Goal: Find specific page/section: Find specific page/section

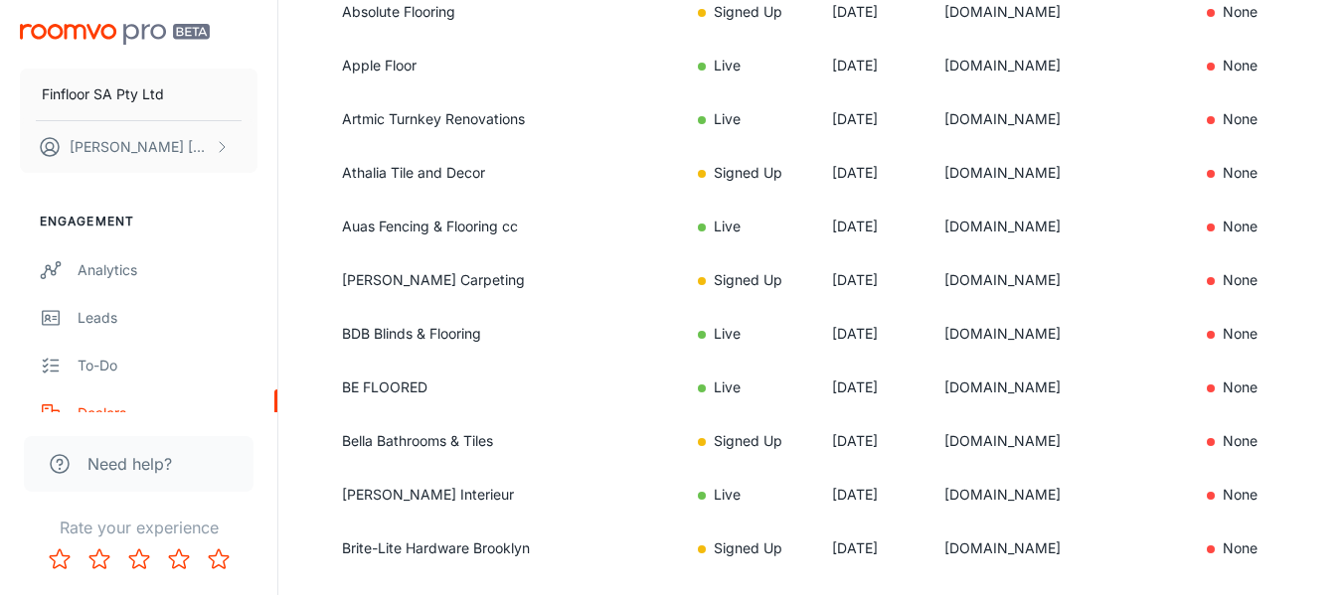
scroll to position [298, 0]
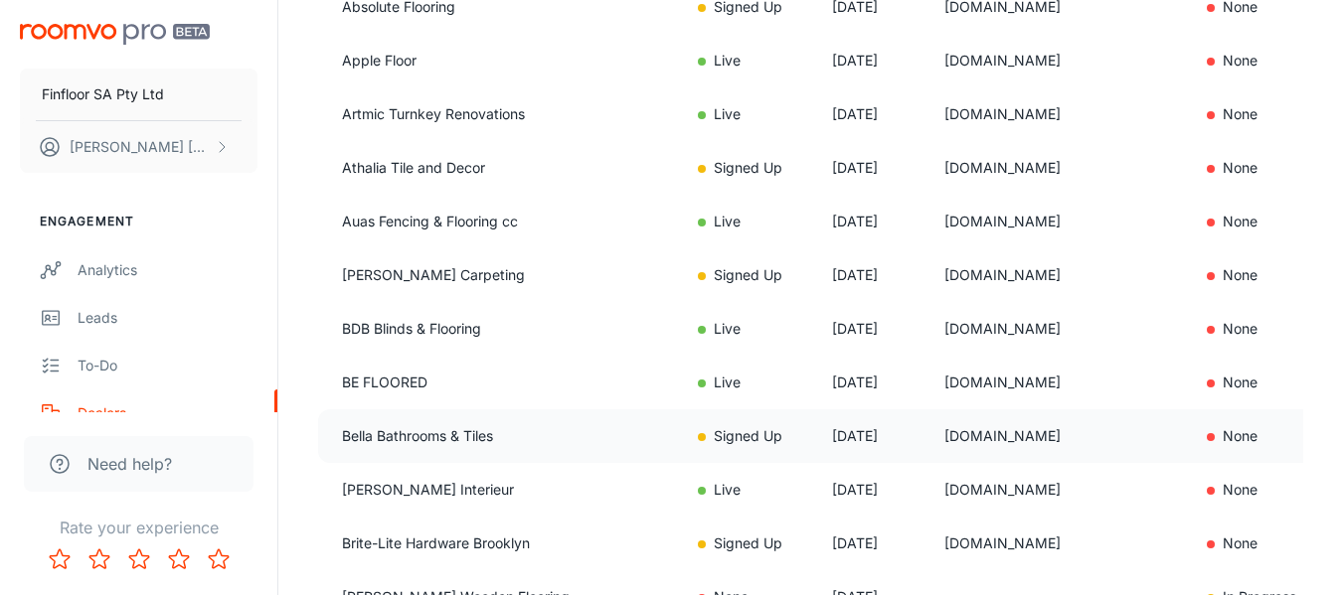
drag, startPoint x: 692, startPoint y: 440, endPoint x: 666, endPoint y: 437, distance: 26.0
click at [690, 439] on td "Signed Up" at bounding box center [749, 436] width 134 height 54
click at [443, 439] on td "Bella Bathrooms & Tiles" at bounding box center [500, 436] width 364 height 54
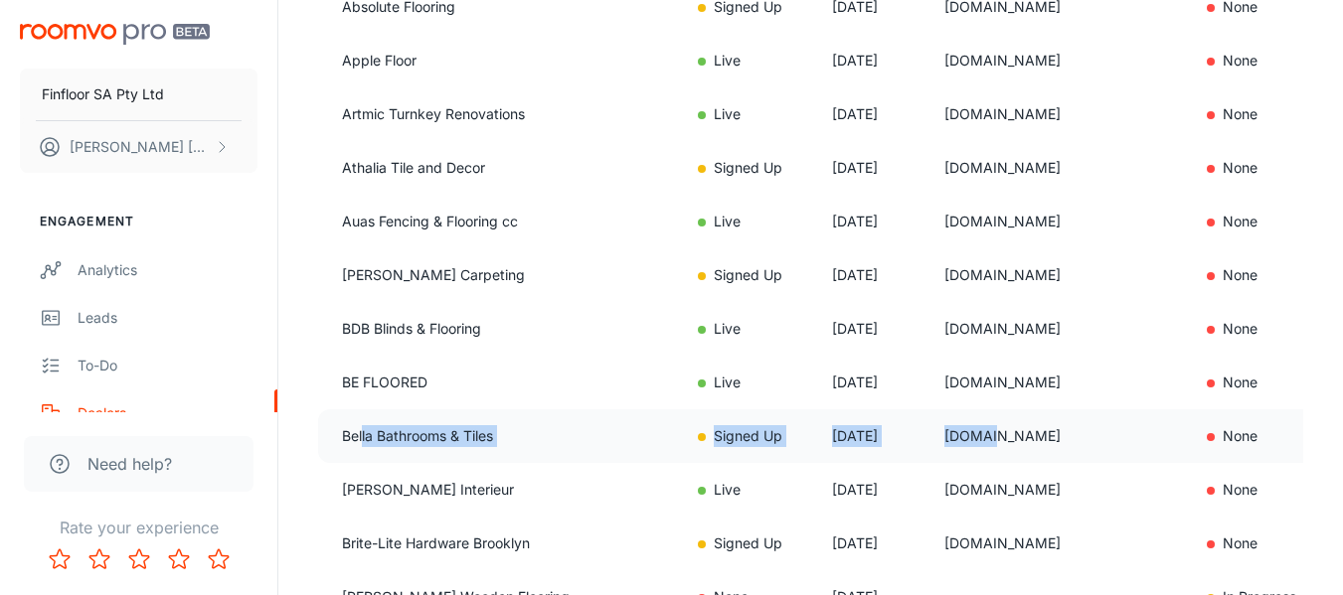
drag, startPoint x: 362, startPoint y: 438, endPoint x: 924, endPoint y: 437, distance: 562.4
click at [924, 437] on tr "Bella Bathrooms & Tiles Signed Up 06 Jun 2022 bellabathrooms.co.za None None No…" at bounding box center [973, 436] width 1310 height 54
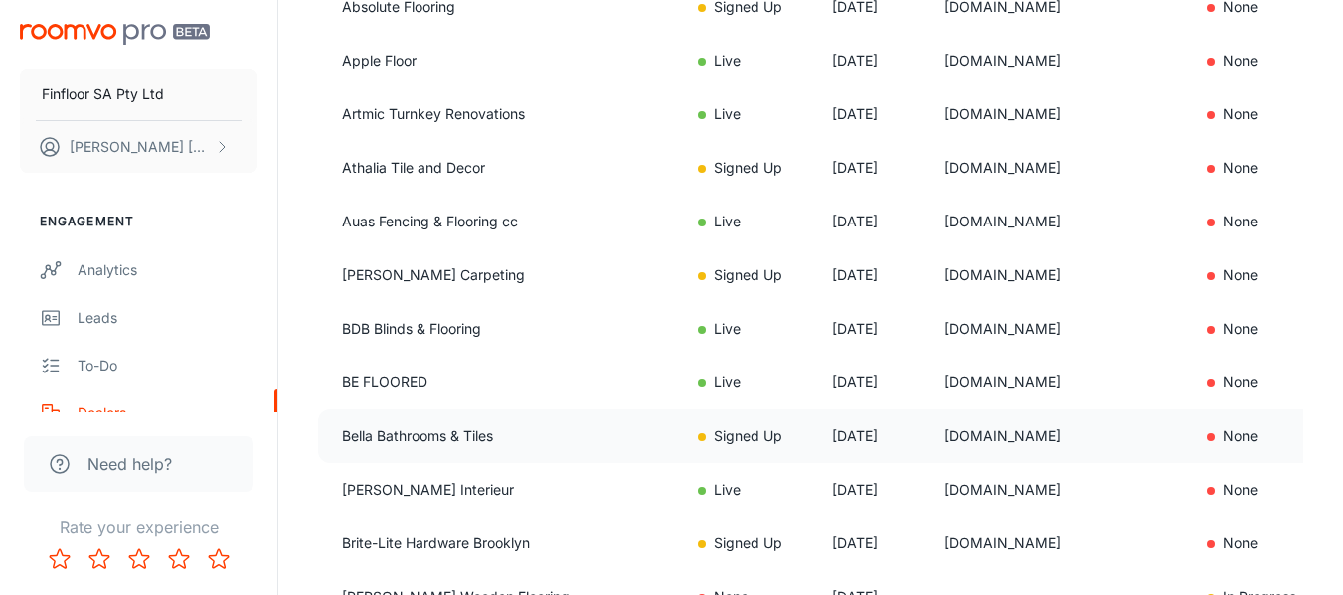
click at [1082, 430] on td "[DOMAIN_NAME]" at bounding box center [1059, 436] width 262 height 54
click at [1190, 432] on td "None" at bounding box center [1287, 436] width 195 height 54
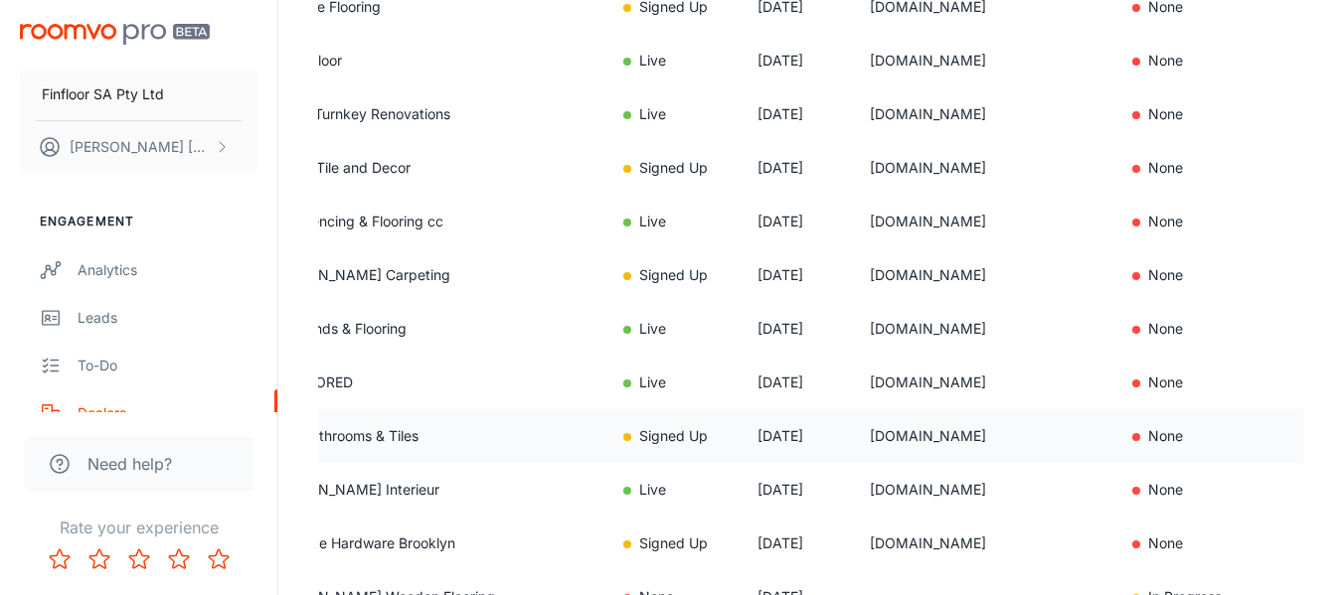
click at [1311, 435] on td "None" at bounding box center [1365, 436] width 109 height 54
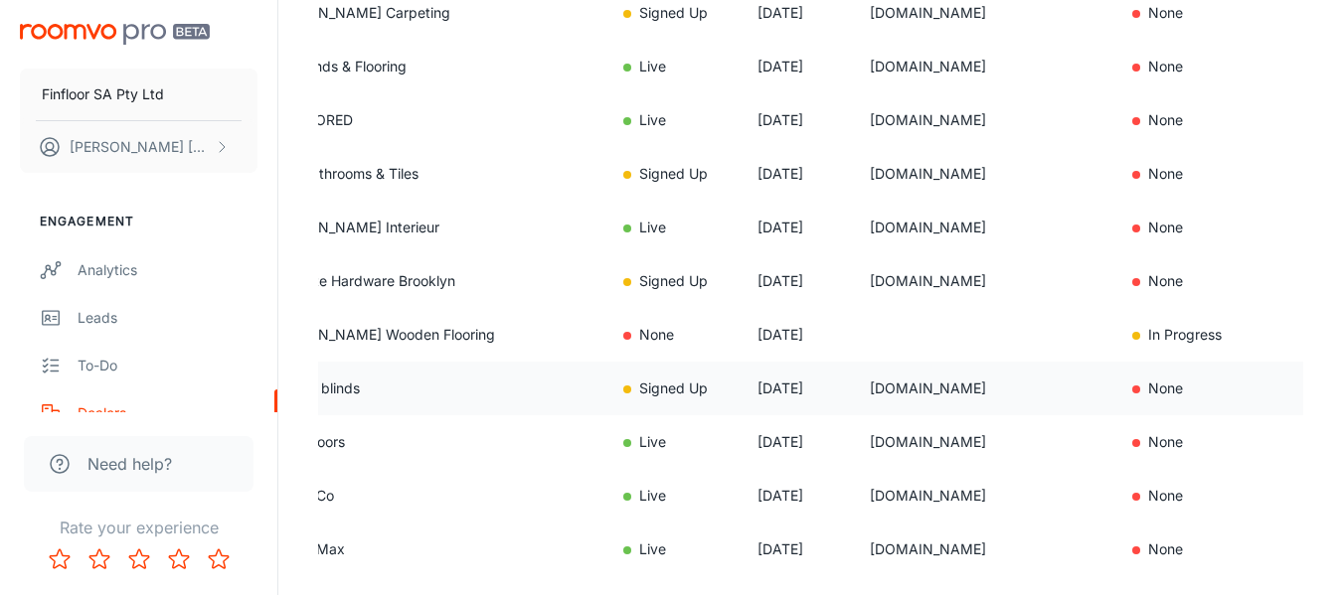
scroll to position [596, 0]
